Goal: Navigation & Orientation: Find specific page/section

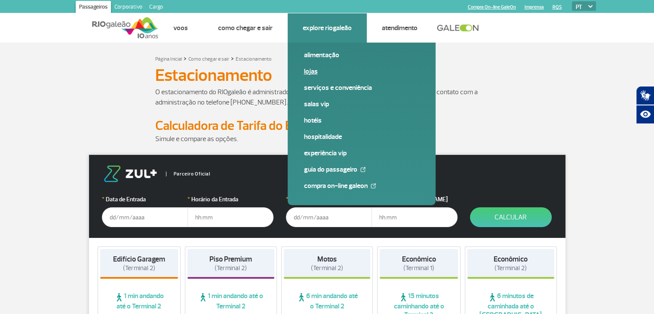
click at [320, 67] on link "Lojas" at bounding box center [361, 71] width 115 height 9
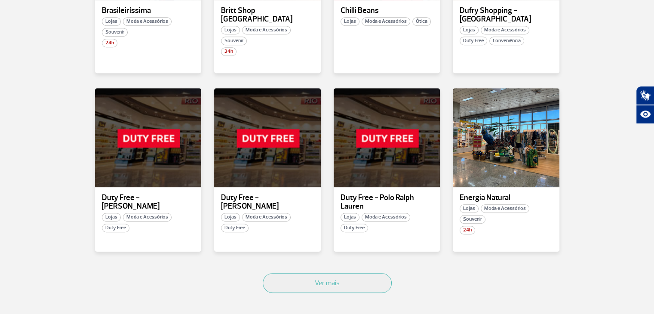
scroll to position [467, 0]
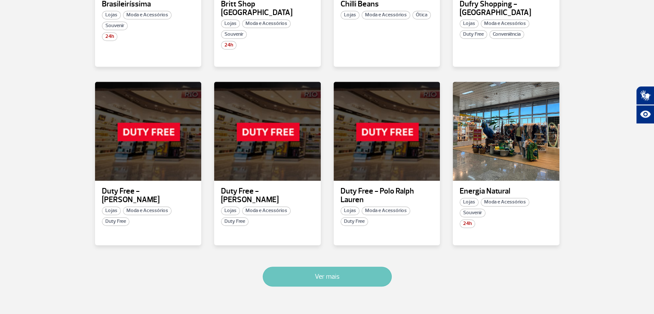
click at [337, 270] on button "Ver mais" at bounding box center [327, 277] width 129 height 20
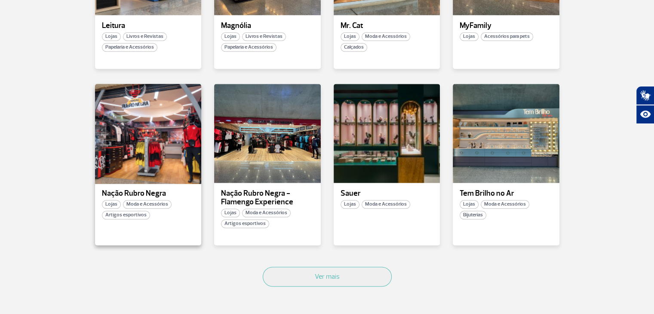
click at [147, 130] on div at bounding box center [148, 133] width 108 height 101
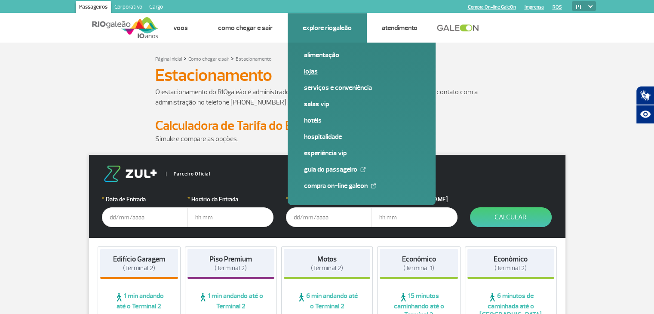
click at [308, 73] on link "Lojas" at bounding box center [361, 71] width 115 height 9
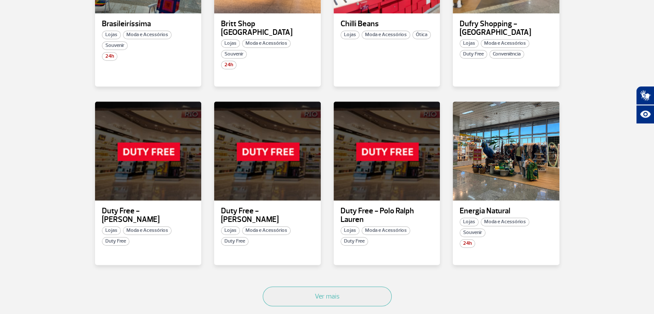
scroll to position [458, 0]
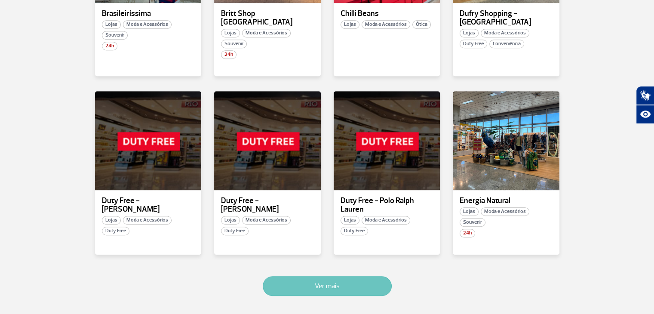
click at [343, 278] on button "Ver mais" at bounding box center [327, 286] width 129 height 20
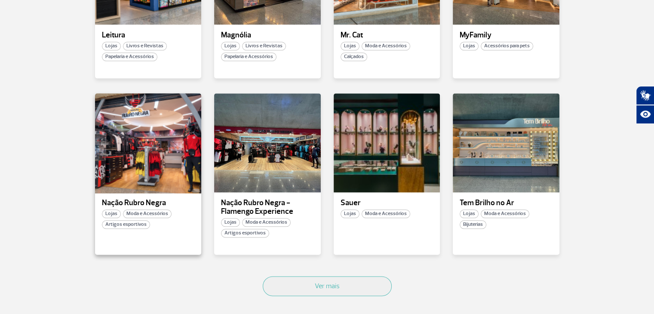
click at [186, 146] on div at bounding box center [148, 143] width 108 height 101
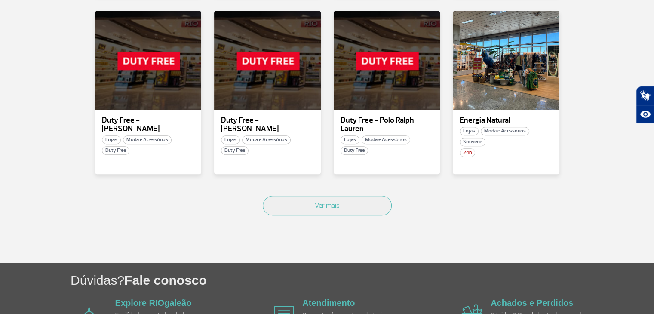
scroll to position [552, 0]
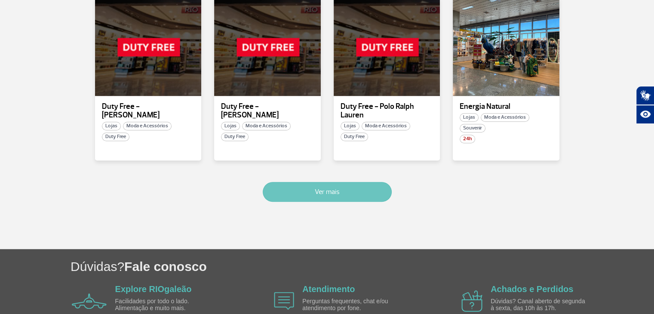
click at [305, 191] on button "Ver mais" at bounding box center [327, 192] width 129 height 20
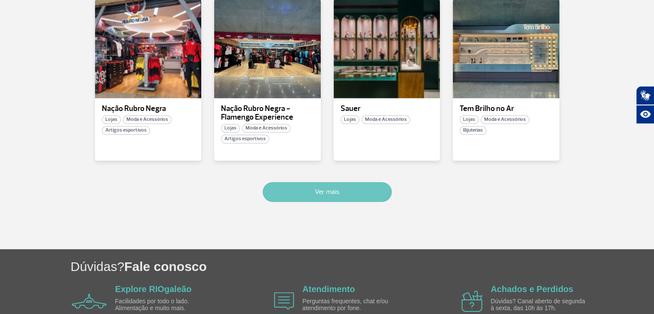
click at [317, 183] on button "Ver mais" at bounding box center [327, 192] width 129 height 20
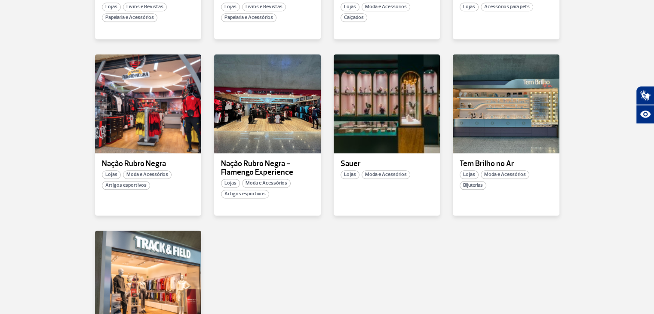
scroll to position [1025, 0]
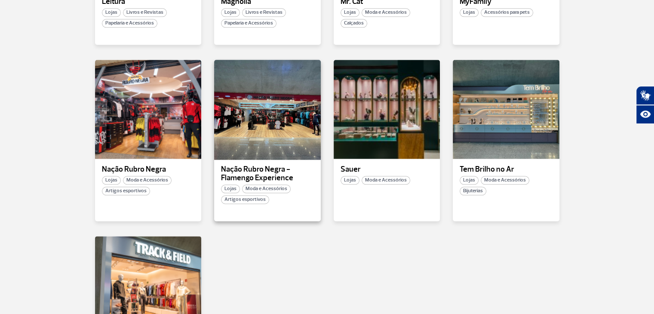
click at [282, 143] on div at bounding box center [267, 109] width 108 height 101
